Goal: Find specific page/section: Find specific page/section

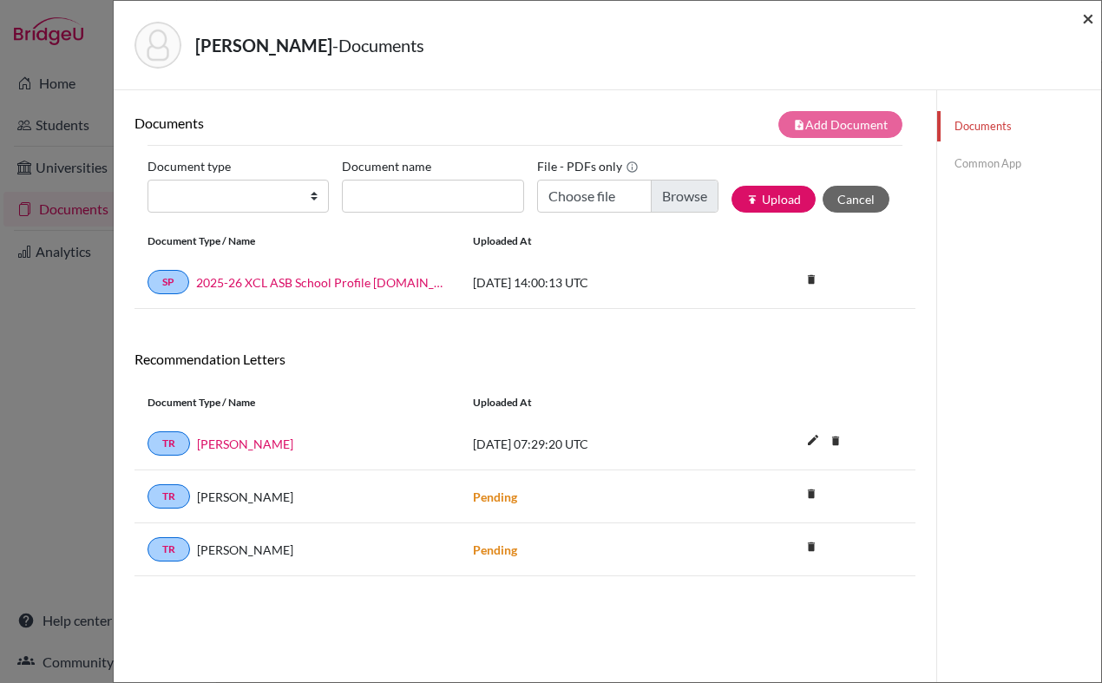
click at [1082, 20] on span "×" at bounding box center [1088, 17] width 12 height 25
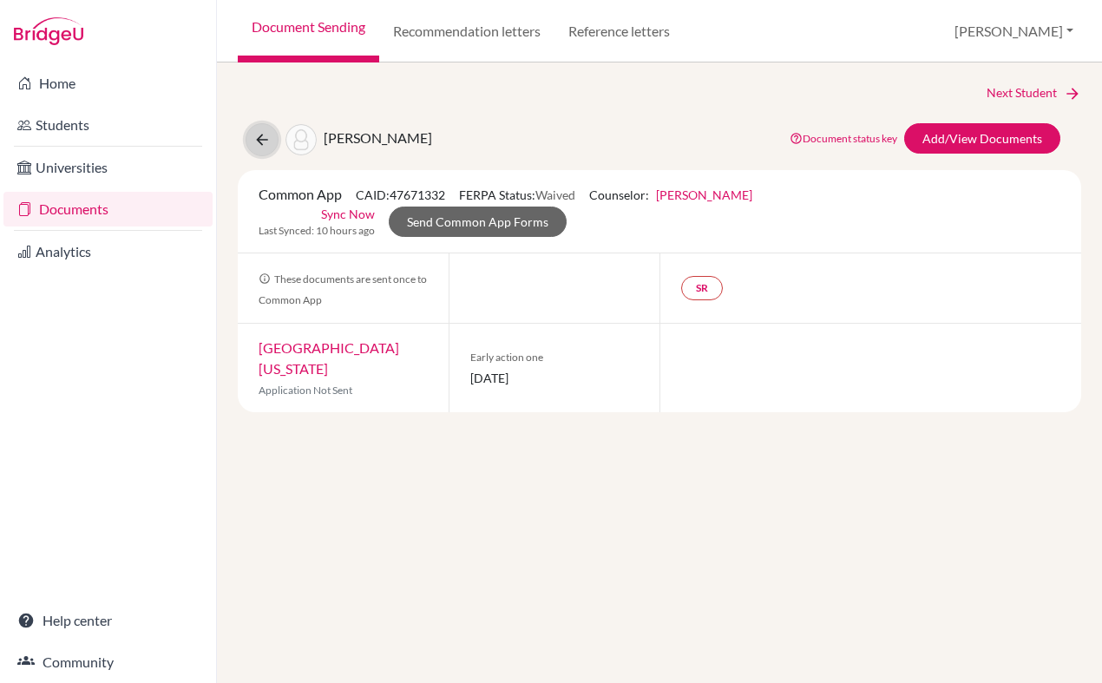
click at [259, 149] on button at bounding box center [262, 139] width 33 height 33
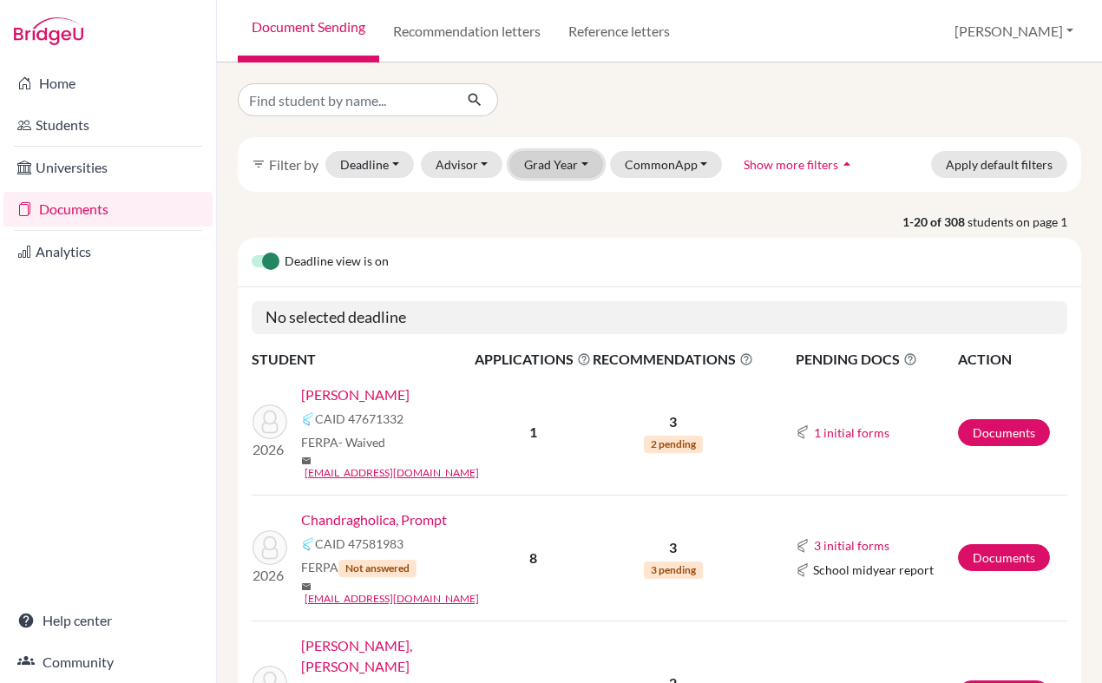
click at [547, 164] on button "Grad Year" at bounding box center [556, 164] width 94 height 27
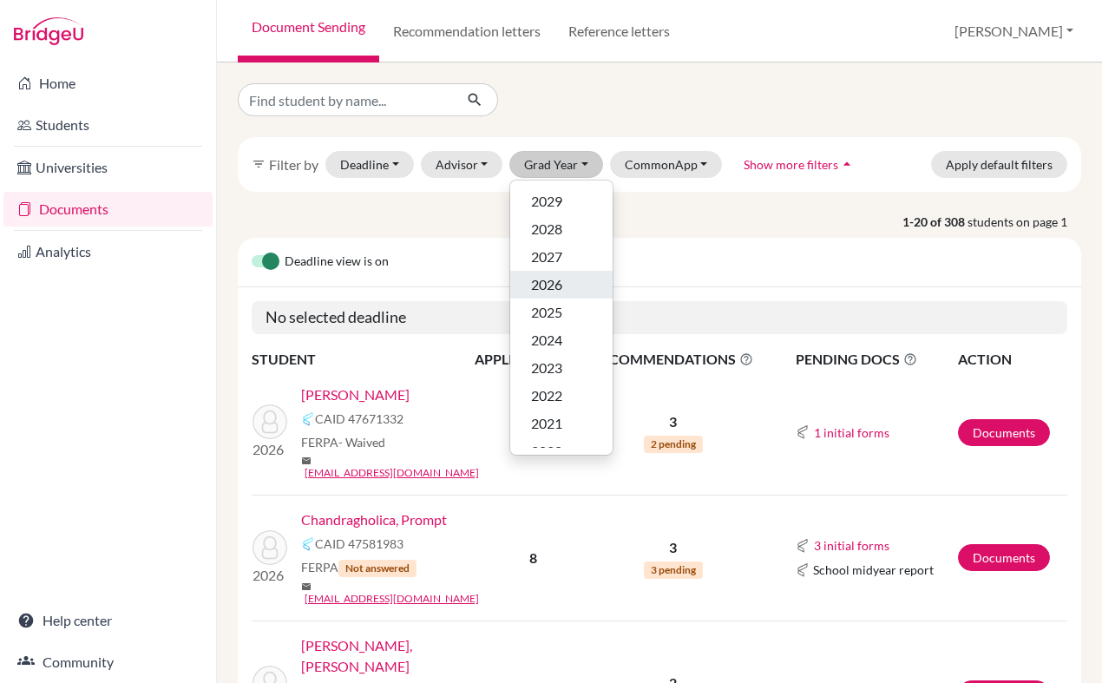
click at [542, 288] on span "2026" at bounding box center [546, 284] width 31 height 21
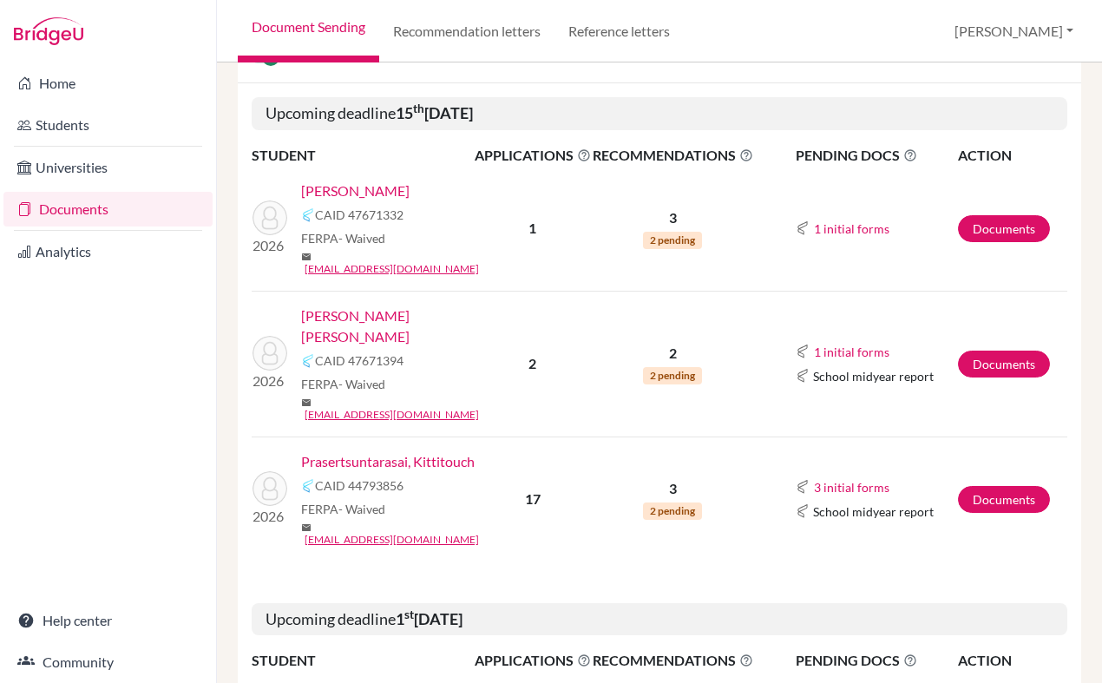
scroll to position [288, 0]
